Goal: Navigation & Orientation: Go to known website

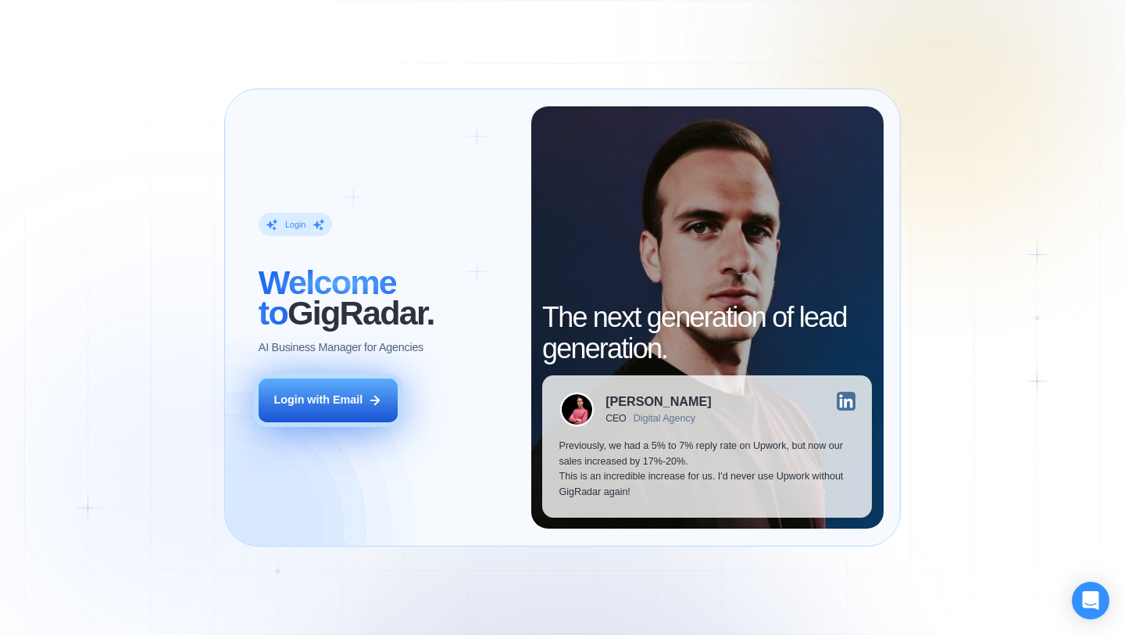
click at [352, 404] on div "Login with Email" at bounding box center [317, 400] width 89 height 16
